Goal: Information Seeking & Learning: Learn about a topic

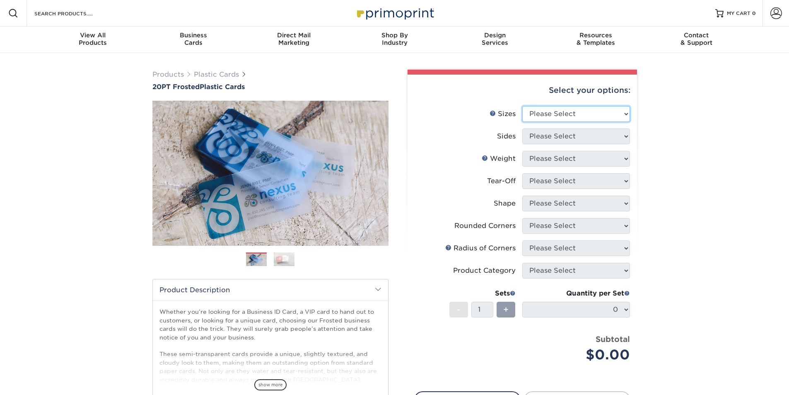
click at [573, 113] on select "Please Select 2" x 3.5" 2" x 8" 2.12" x 3.375" 2.5" x 2.5" 4.25" x 6"" at bounding box center [576, 114] width 108 height 16
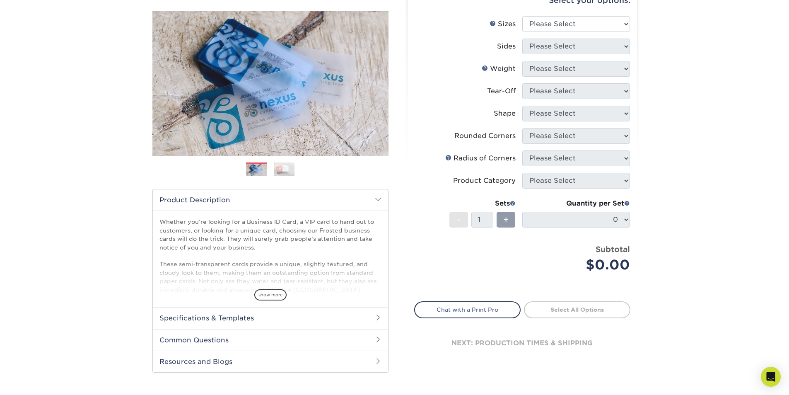
scroll to position [124, 0]
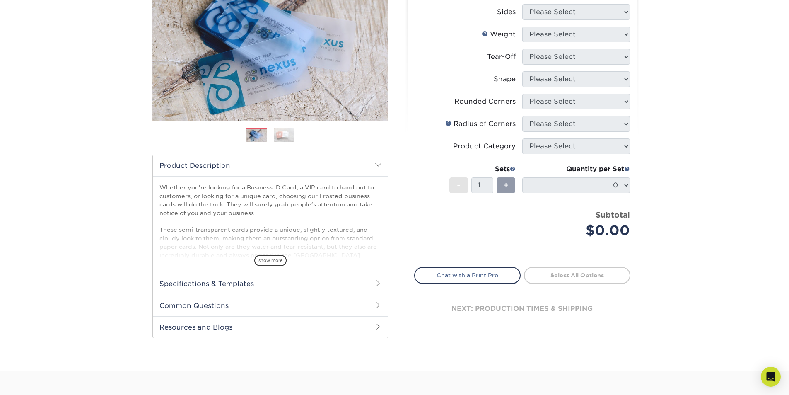
click at [267, 254] on div "show more" at bounding box center [270, 246] width 222 height 40
click at [273, 254] on div "show more" at bounding box center [270, 246] width 222 height 40
click at [252, 278] on h2 "Specifications & Templates" at bounding box center [270, 283] width 235 height 22
click at [276, 255] on span "show more" at bounding box center [270, 260] width 32 height 11
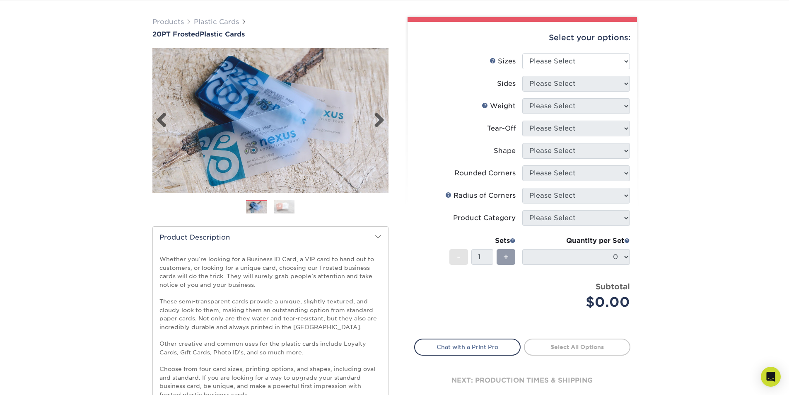
scroll to position [0, 0]
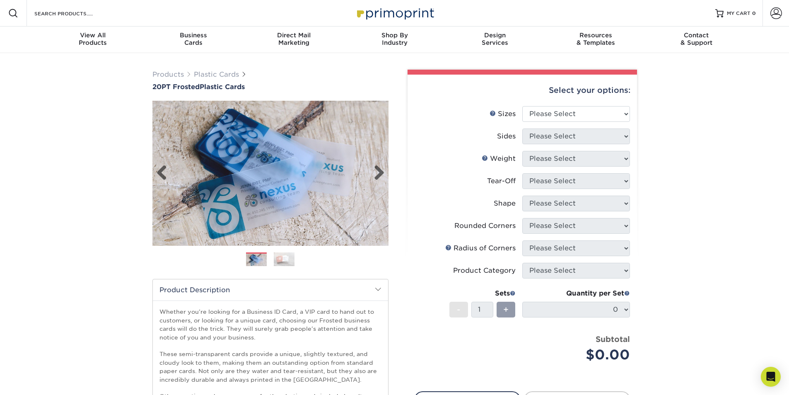
click at [268, 176] on img at bounding box center [270, 173] width 236 height 163
click at [383, 173] on link "Next" at bounding box center [376, 173] width 17 height 17
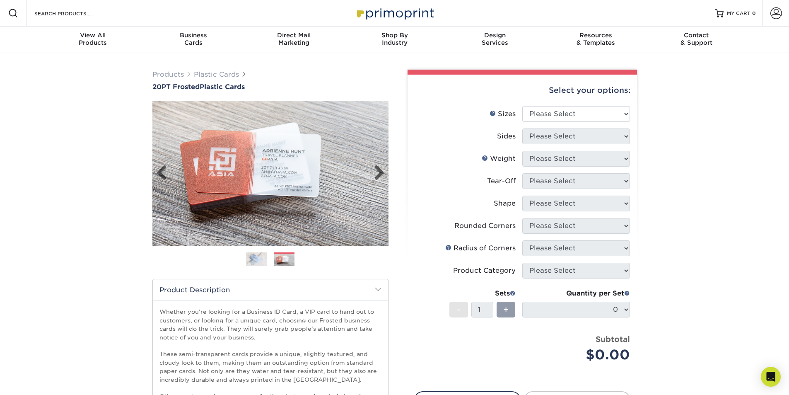
click at [299, 173] on img at bounding box center [270, 173] width 236 height 163
click at [378, 171] on link "Next" at bounding box center [376, 173] width 17 height 17
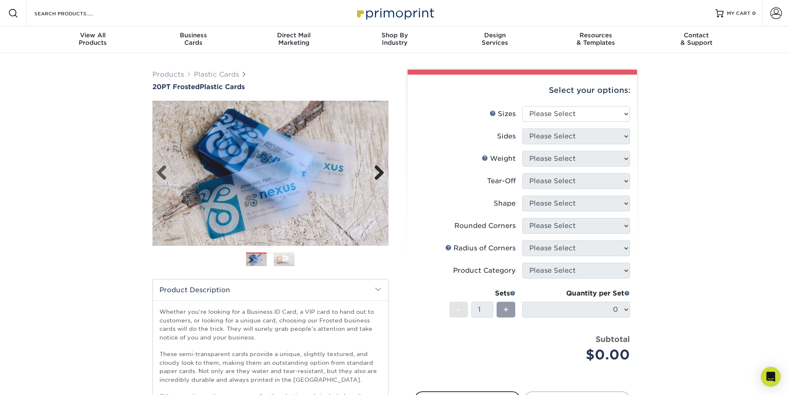
click at [378, 171] on link "Next" at bounding box center [376, 173] width 17 height 17
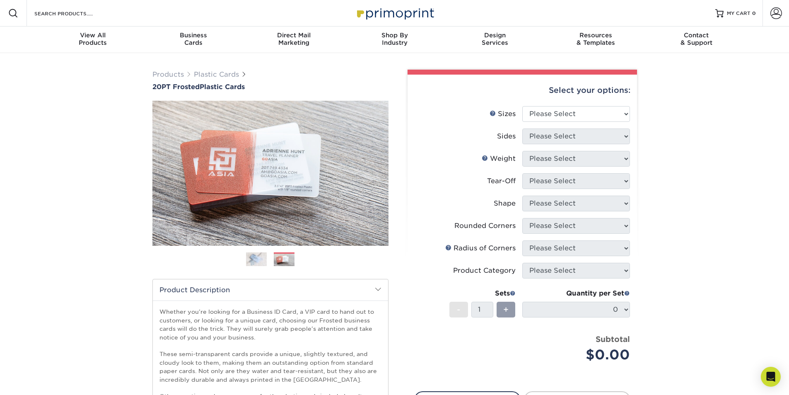
click at [578, 105] on div "Select your options:" at bounding box center [522, 90] width 216 height 31
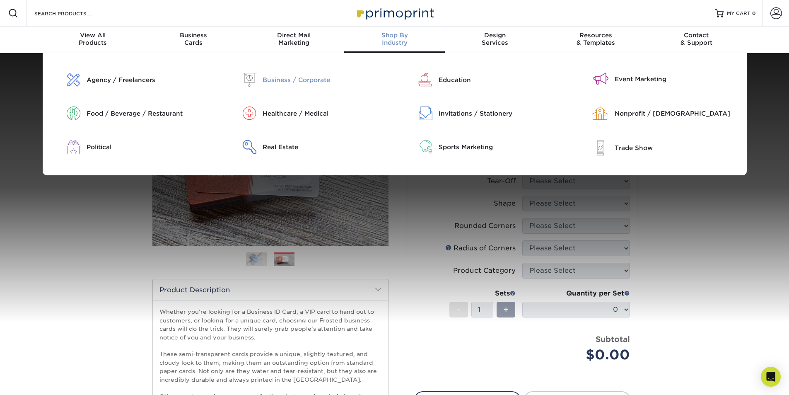
click at [288, 82] on div "Business / Corporate" at bounding box center [325, 79] width 126 height 9
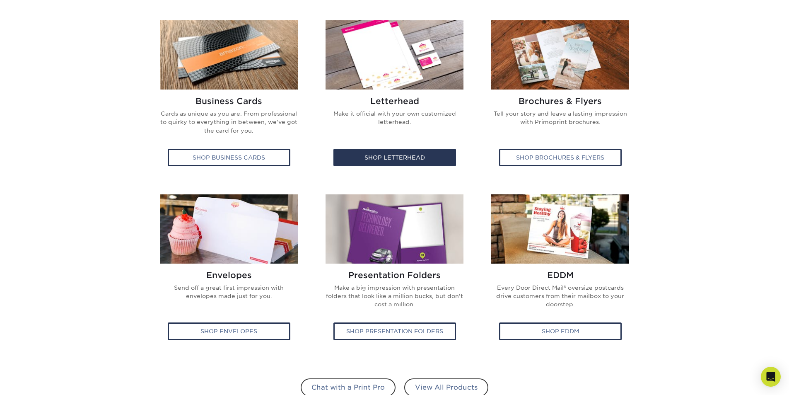
scroll to position [331, 0]
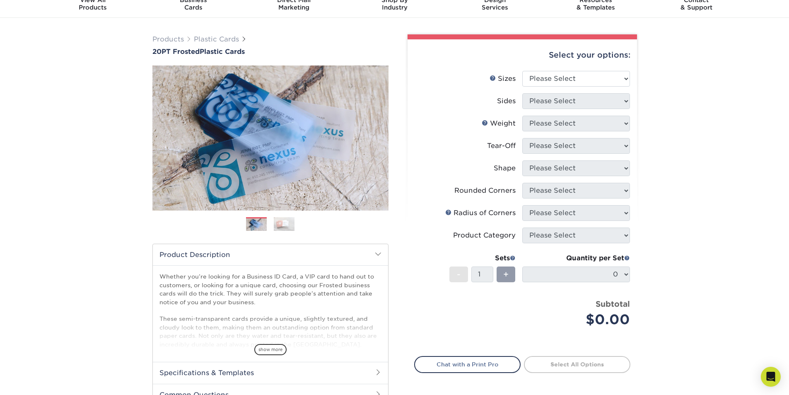
scroll to position [83, 0]
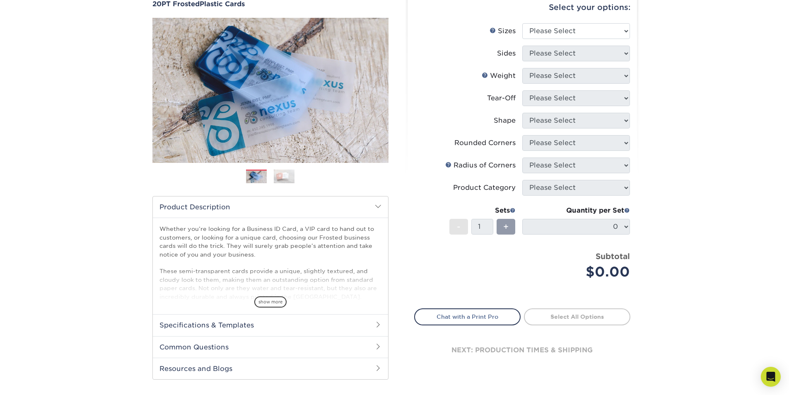
click at [273, 294] on div "show more" at bounding box center [270, 287] width 222 height 40
click at [268, 302] on span "show more" at bounding box center [270, 301] width 32 height 11
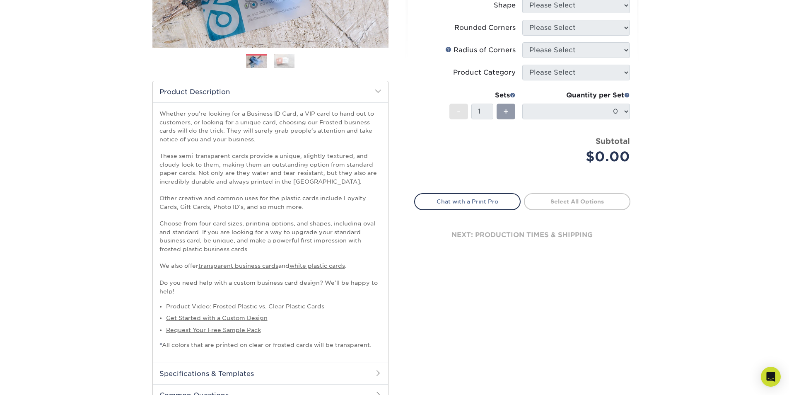
scroll to position [207, 0]
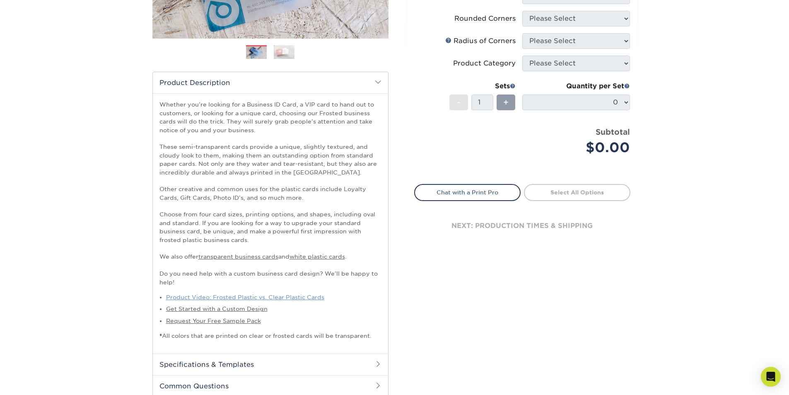
click at [239, 299] on link "Product Video: Frosted Plastic vs. Clear Plastic Cards" at bounding box center [245, 297] width 158 height 7
